Goal: Register for event/course

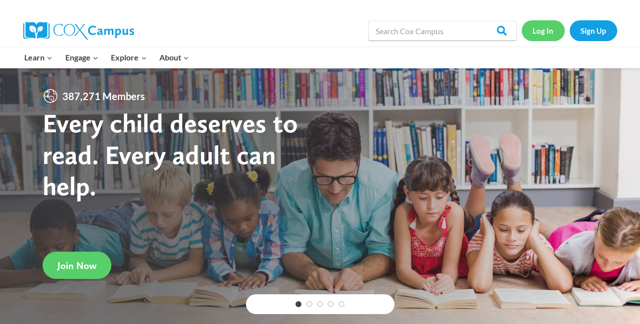
click at [553, 32] on link "Log In" at bounding box center [543, 30] width 43 height 20
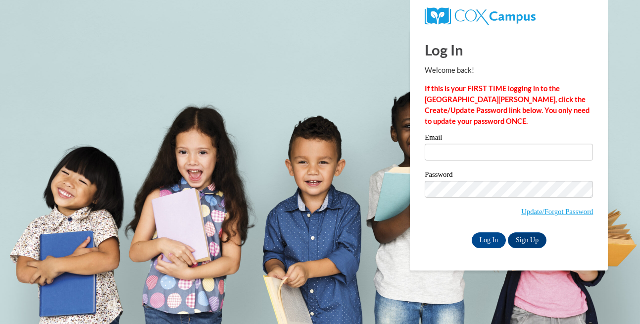
click at [475, 143] on label "Email" at bounding box center [509, 139] width 168 height 10
click at [475, 144] on input "Email" at bounding box center [509, 152] width 168 height 17
click at [475, 152] on input "Email" at bounding box center [509, 152] width 168 height 17
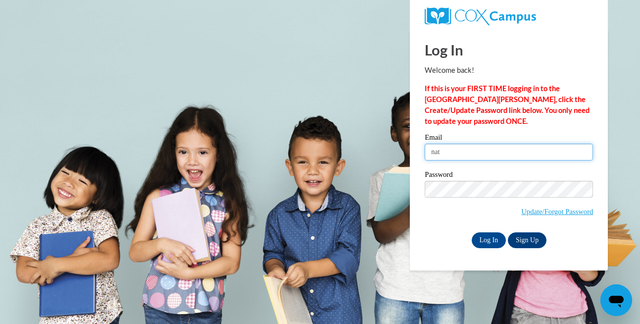
type input "natalie_wade@plsd.us"
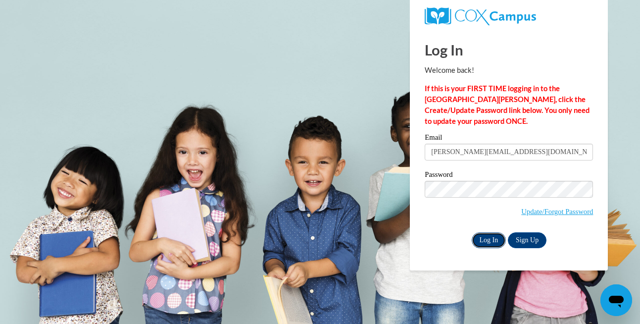
click at [497, 235] on input "Log In" at bounding box center [489, 240] width 35 height 16
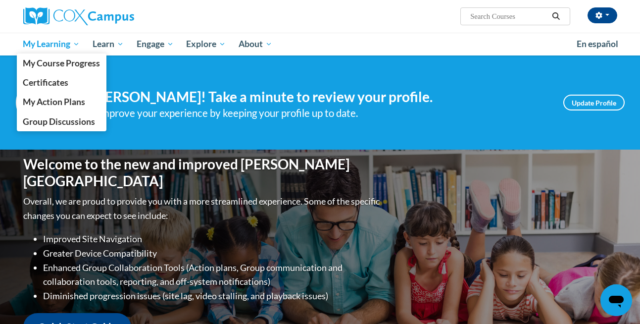
click at [59, 46] on span "My Learning" at bounding box center [51, 44] width 57 height 12
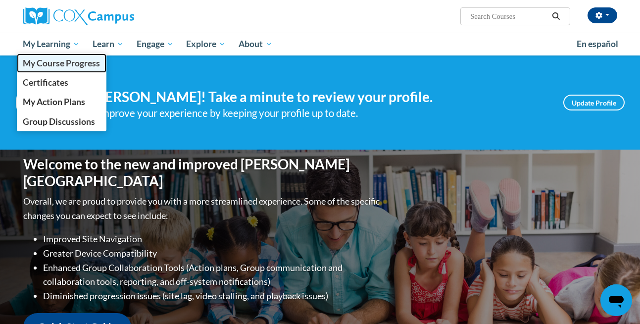
click at [60, 67] on span "My Course Progress" at bounding box center [61, 63] width 77 height 10
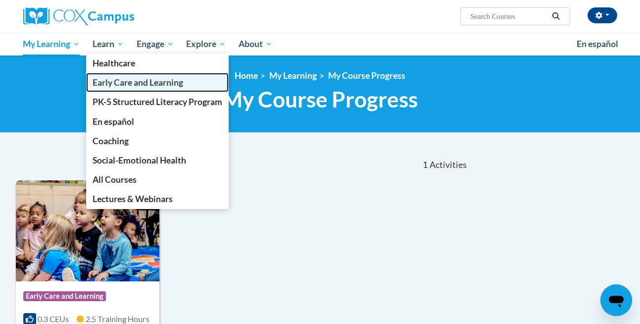
click at [121, 83] on span "Early Care and Learning" at bounding box center [138, 82] width 91 height 10
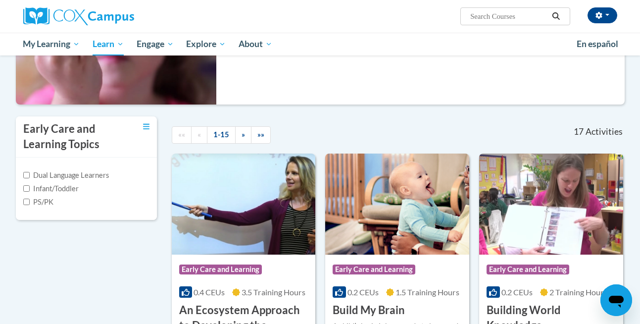
scroll to position [208, 0]
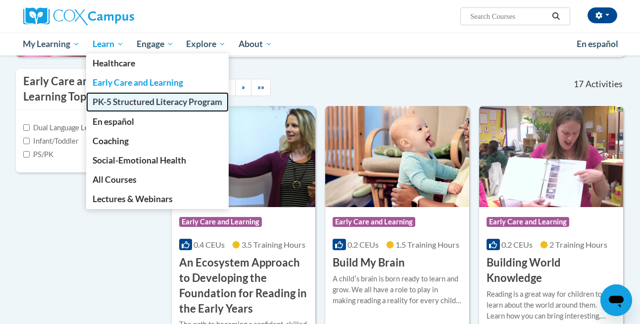
click at [125, 101] on span "PK-5 Structured Literacy Program" at bounding box center [158, 102] width 130 height 10
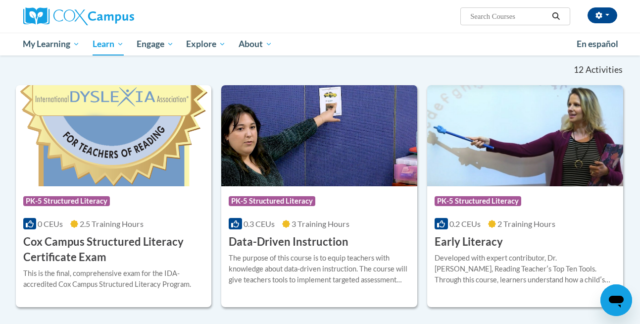
scroll to position [303, 0]
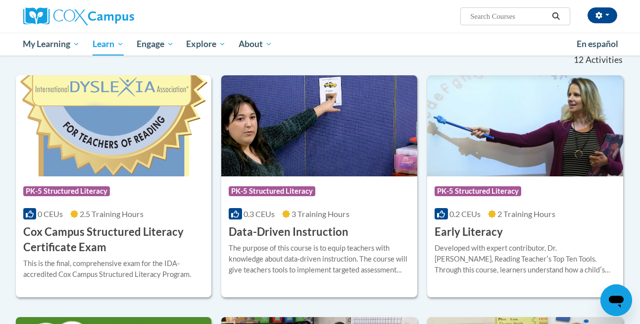
click at [554, 229] on div "Course Category: PK-5 Structured Literacy 0.2 CEUs 2 Training Hours COURSE Earl…" at bounding box center [525, 207] width 196 height 63
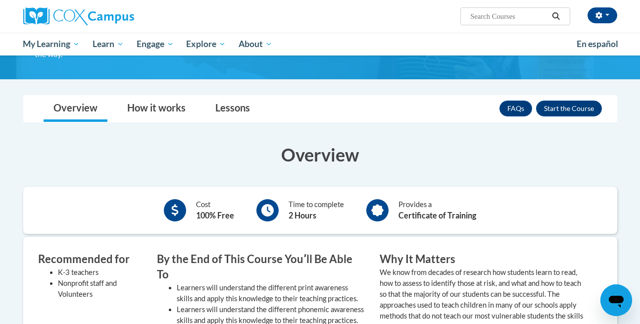
scroll to position [81, 0]
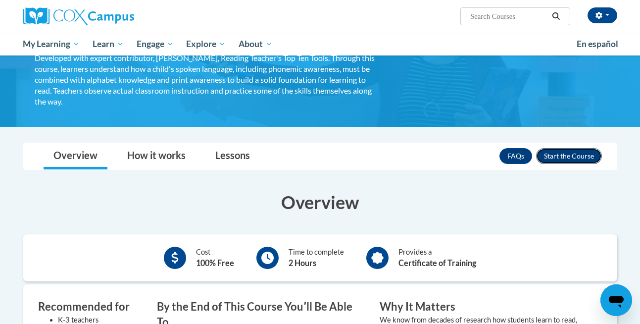
click at [548, 152] on button "Enroll" at bounding box center [569, 156] width 66 height 16
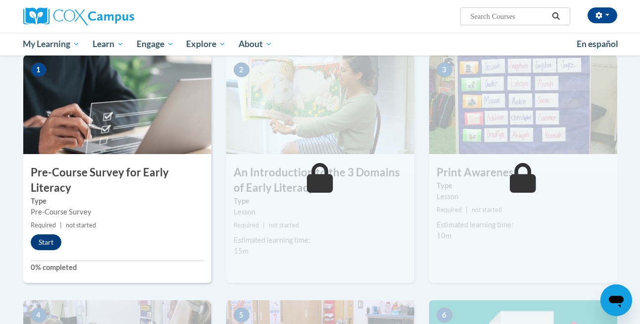
scroll to position [229, 0]
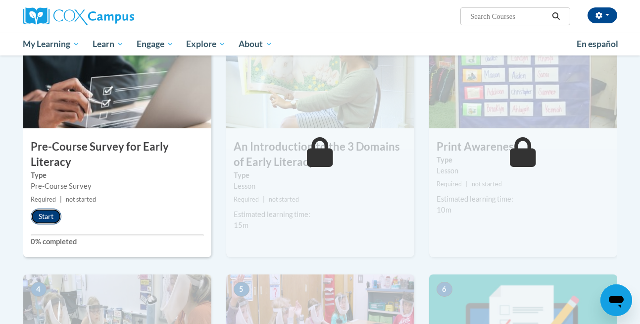
click at [47, 218] on button "Start" at bounding box center [46, 217] width 31 height 16
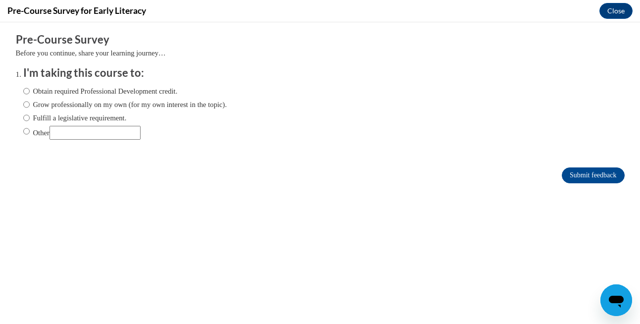
scroll to position [0, 0]
click at [57, 92] on label "Obtain required Professional Development credit." at bounding box center [100, 91] width 155 height 11
click at [24, 90] on input "Obtain required Professional Development credit." at bounding box center [26, 91] width 6 height 11
radio input "true"
click at [588, 177] on input "Submit feedback" at bounding box center [593, 175] width 62 height 16
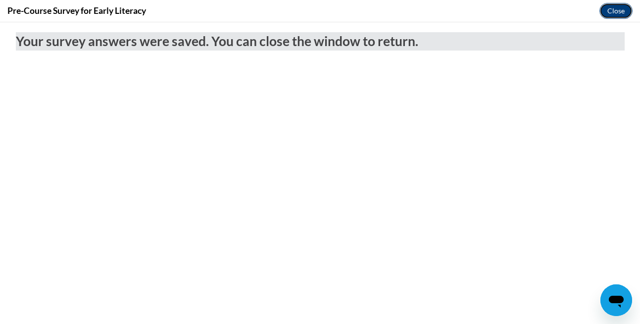
click at [617, 11] on button "Close" at bounding box center [616, 11] width 33 height 16
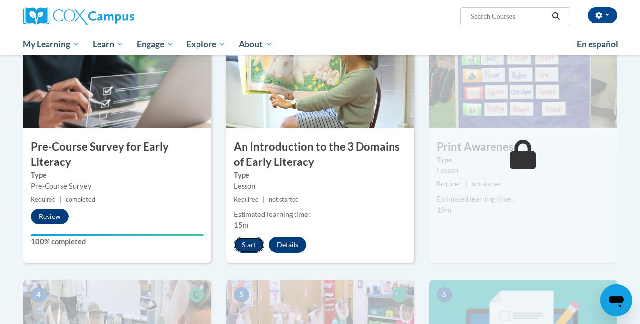
click at [247, 247] on button "Start" at bounding box center [249, 245] width 31 height 16
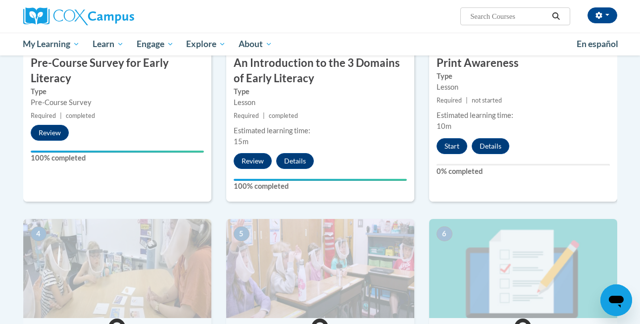
scroll to position [316, 0]
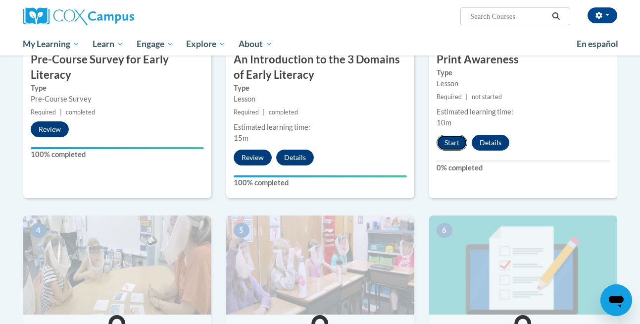
click at [441, 144] on button "Start" at bounding box center [452, 143] width 31 height 16
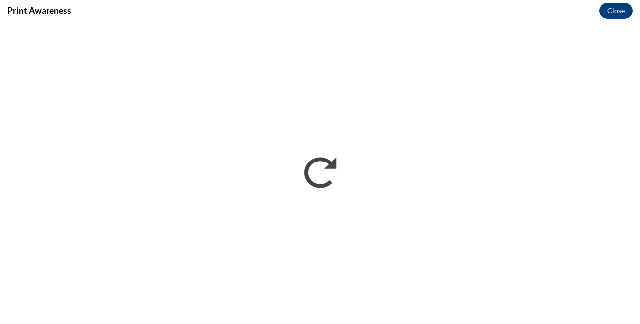
scroll to position [0, 0]
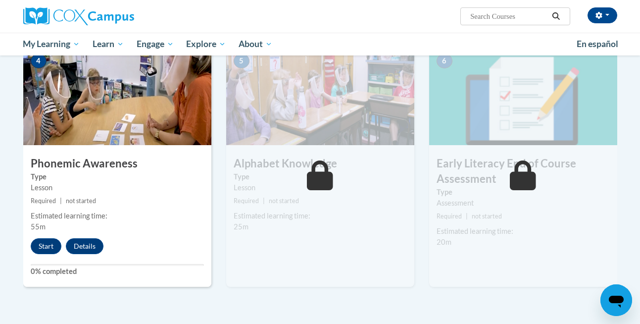
scroll to position [437, 0]
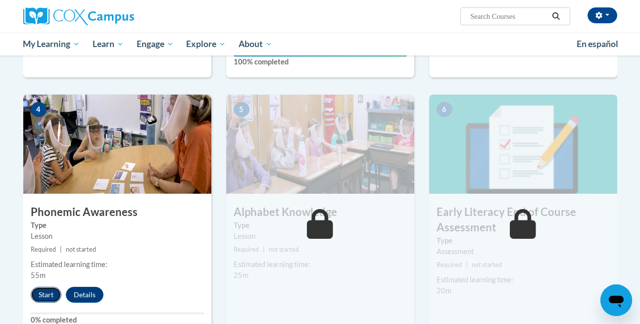
click at [41, 294] on button "Start" at bounding box center [46, 295] width 31 height 16
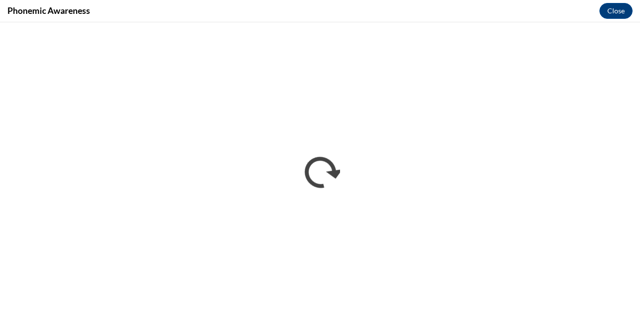
scroll to position [0, 0]
